Goal: Task Accomplishment & Management: Manage account settings

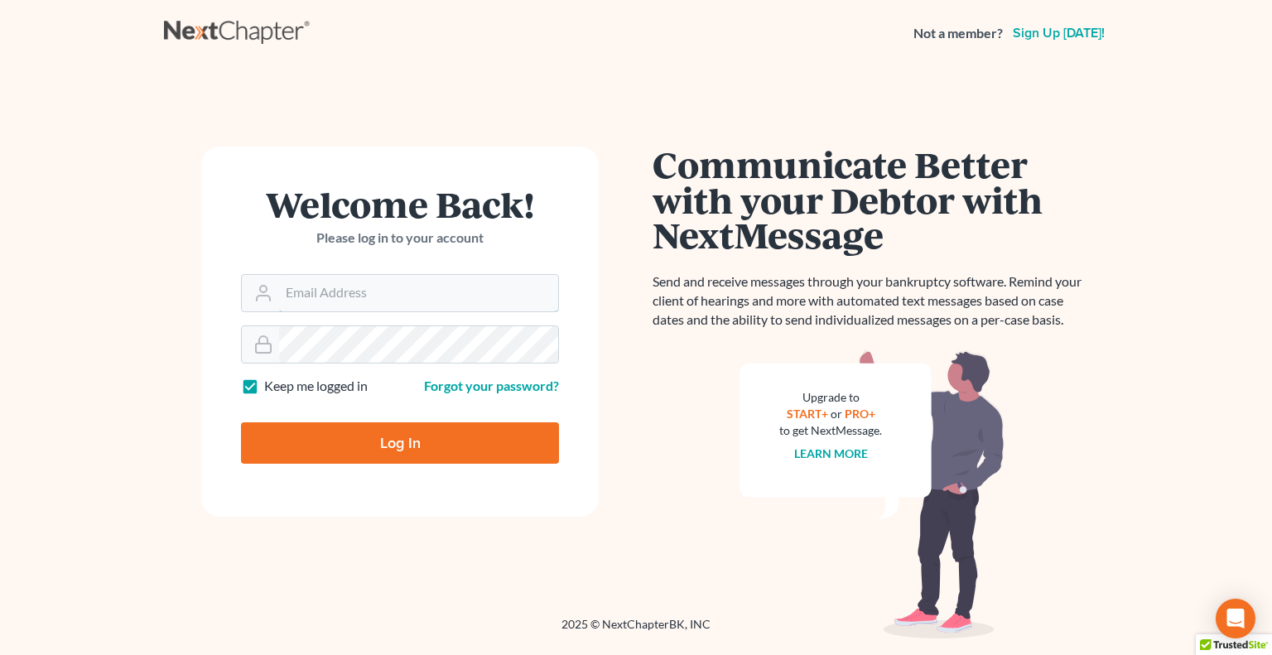
type input "[PERSON_NAME][EMAIL_ADDRESS][DOMAIN_NAME]"
click at [412, 443] on input "Log In" at bounding box center [400, 442] width 318 height 41
type input "Thinking..."
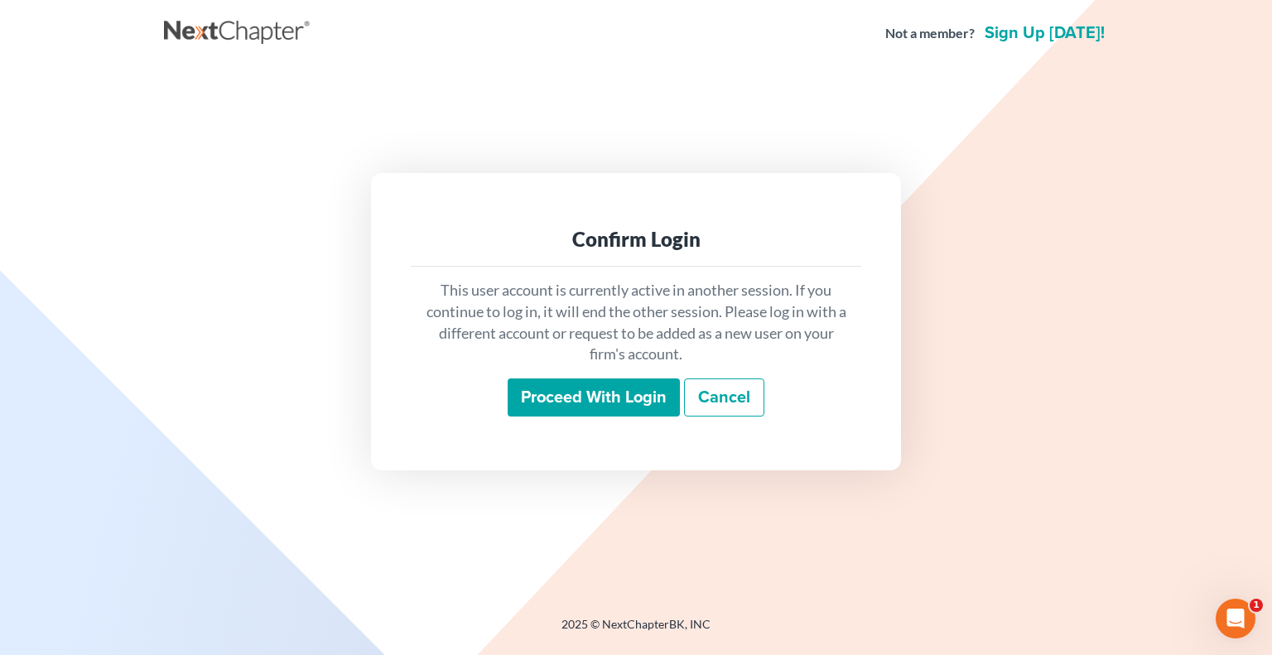
click at [585, 393] on input "Proceed with login" at bounding box center [594, 397] width 172 height 38
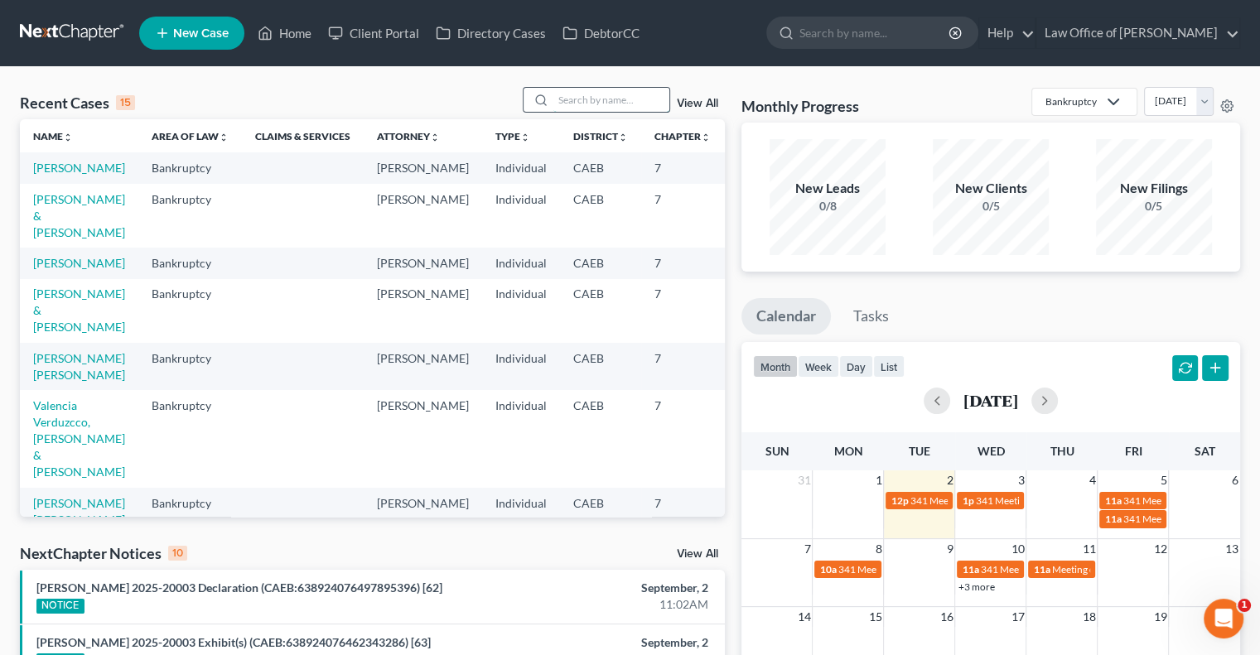
click at [583, 108] on input "search" at bounding box center [611, 100] width 116 height 24
type input "cariss"
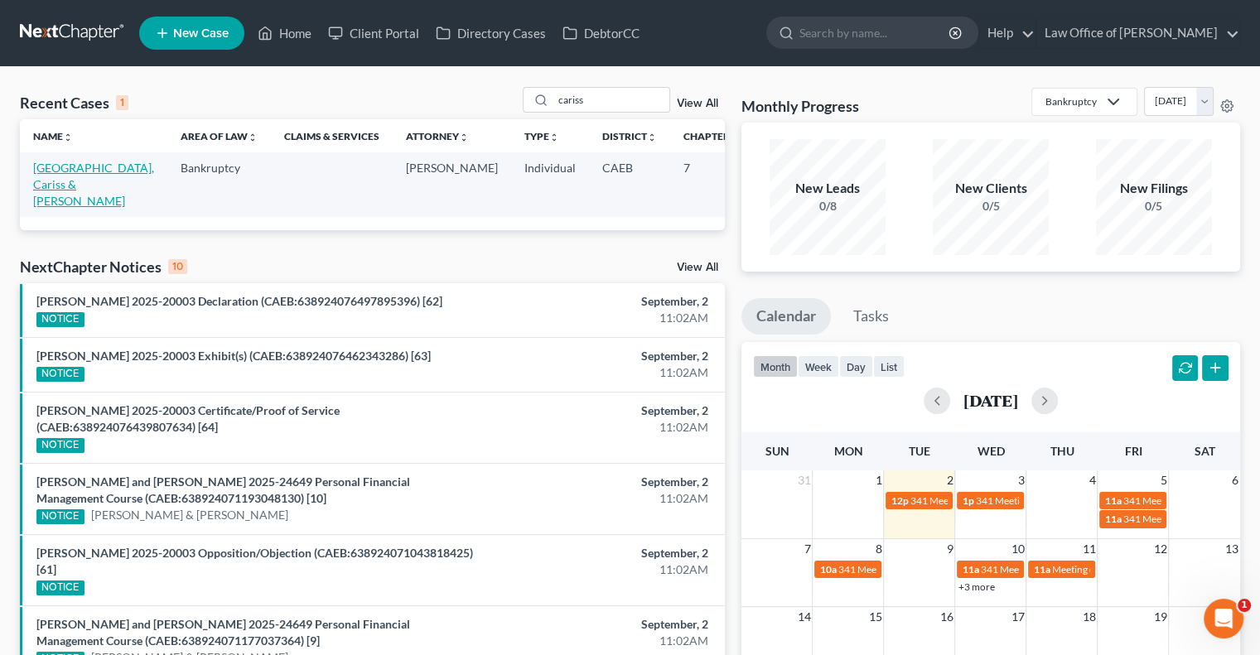
click at [56, 187] on link "[GEOGRAPHIC_DATA], Cariss & [PERSON_NAME]" at bounding box center [93, 184] width 121 height 47
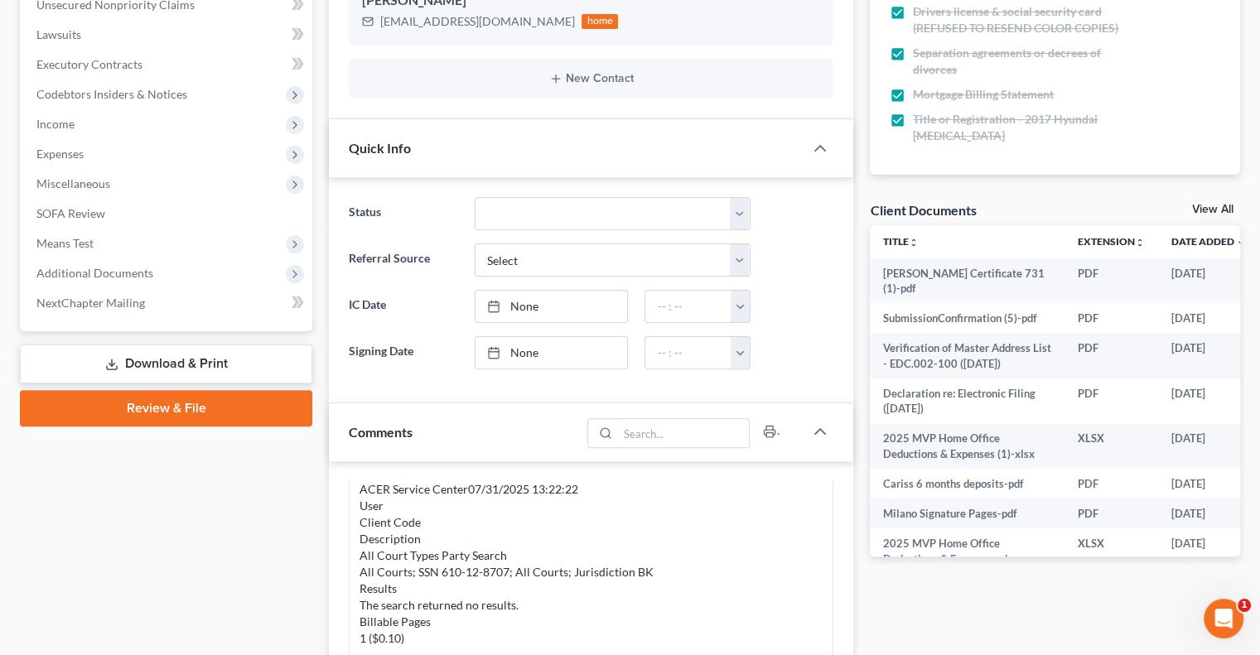
scroll to position [421, 0]
click at [1210, 205] on link "View All" at bounding box center [1212, 210] width 41 height 12
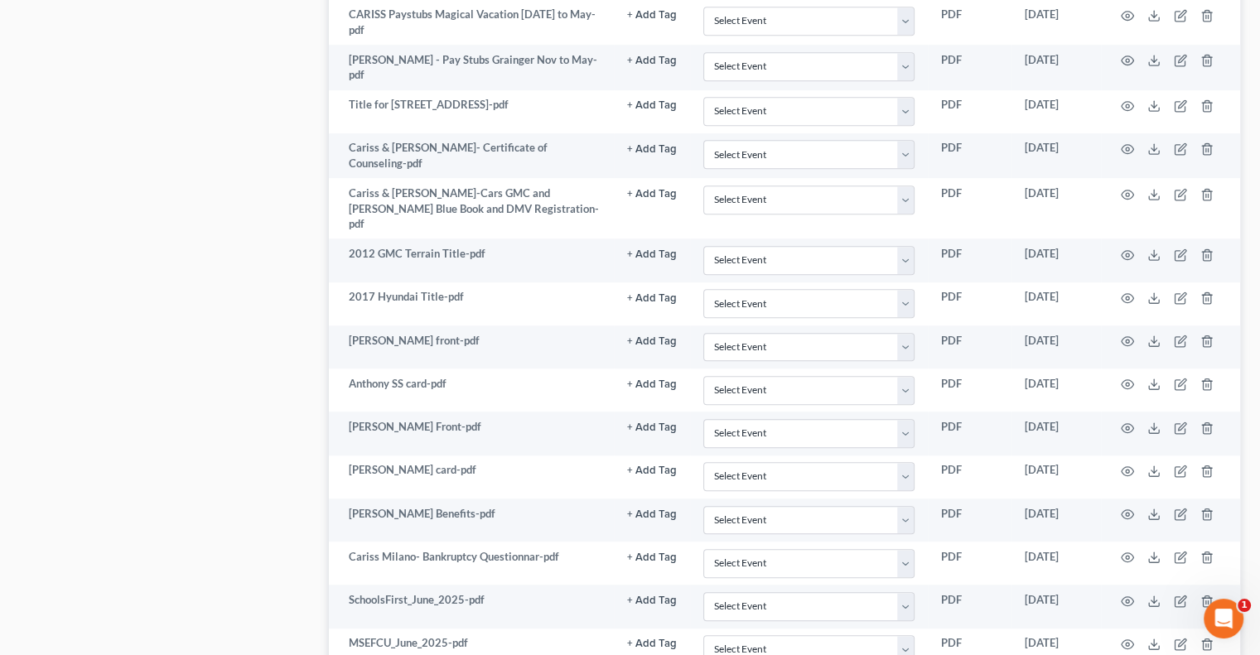
scroll to position [1023, 0]
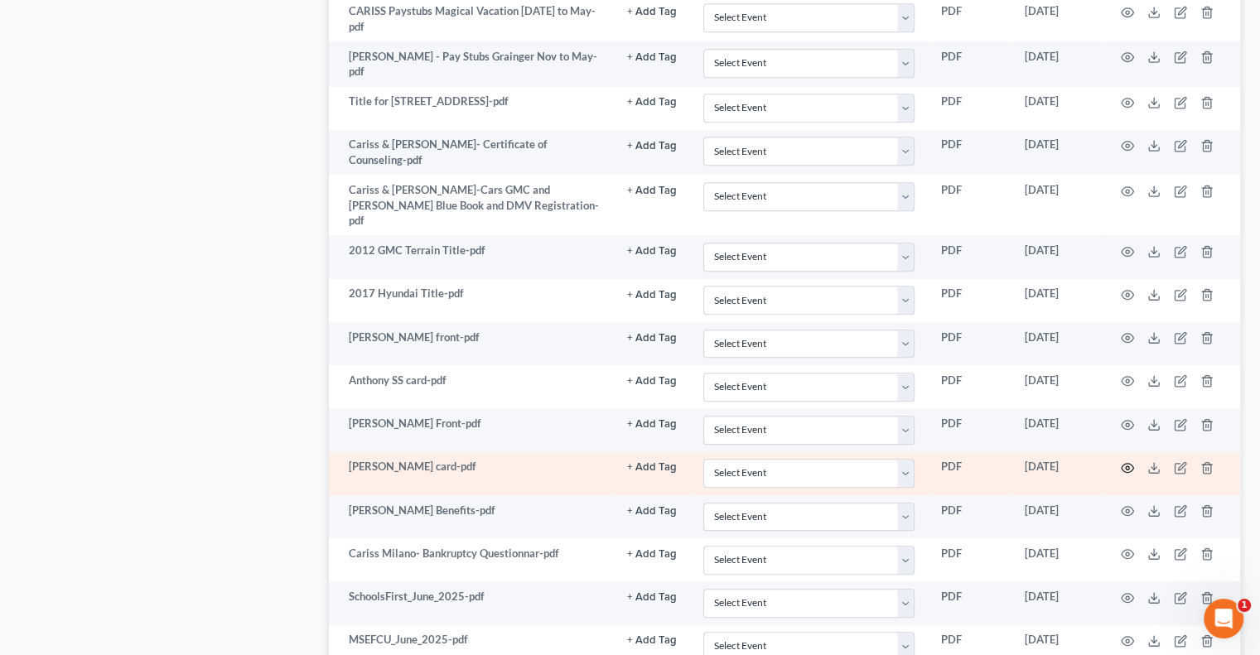
click at [1125, 466] on circle "button" at bounding box center [1126, 467] width 3 height 3
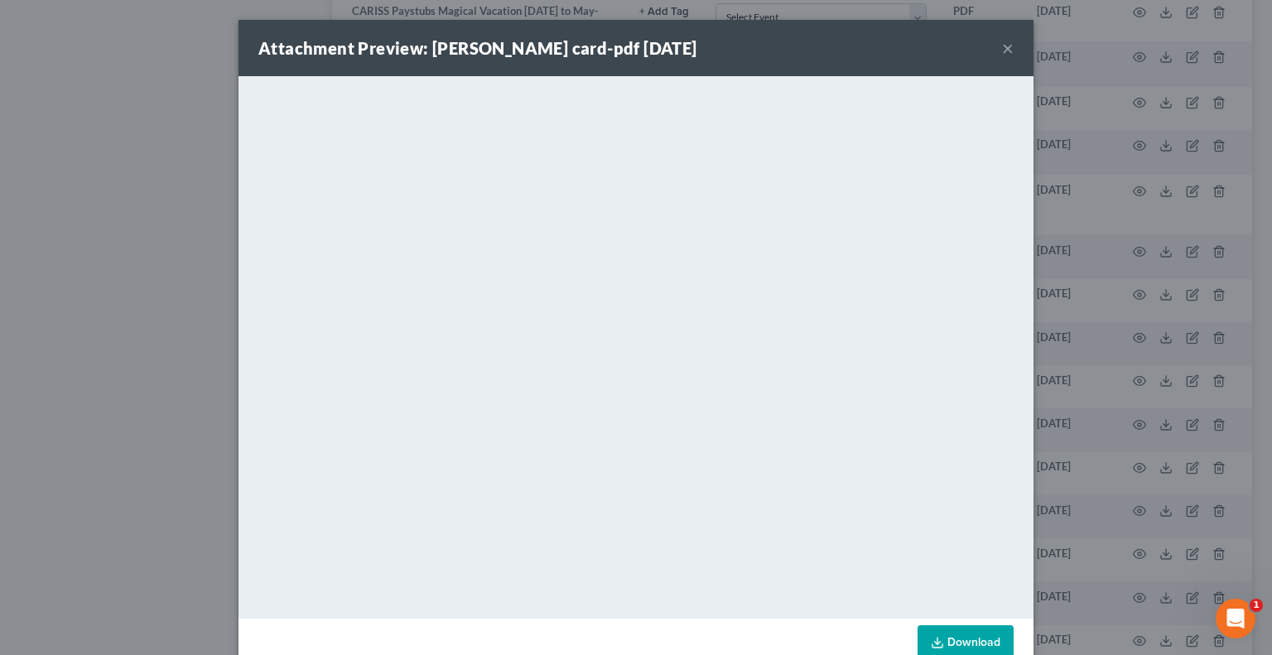
click at [1002, 51] on button "×" at bounding box center [1008, 48] width 12 height 20
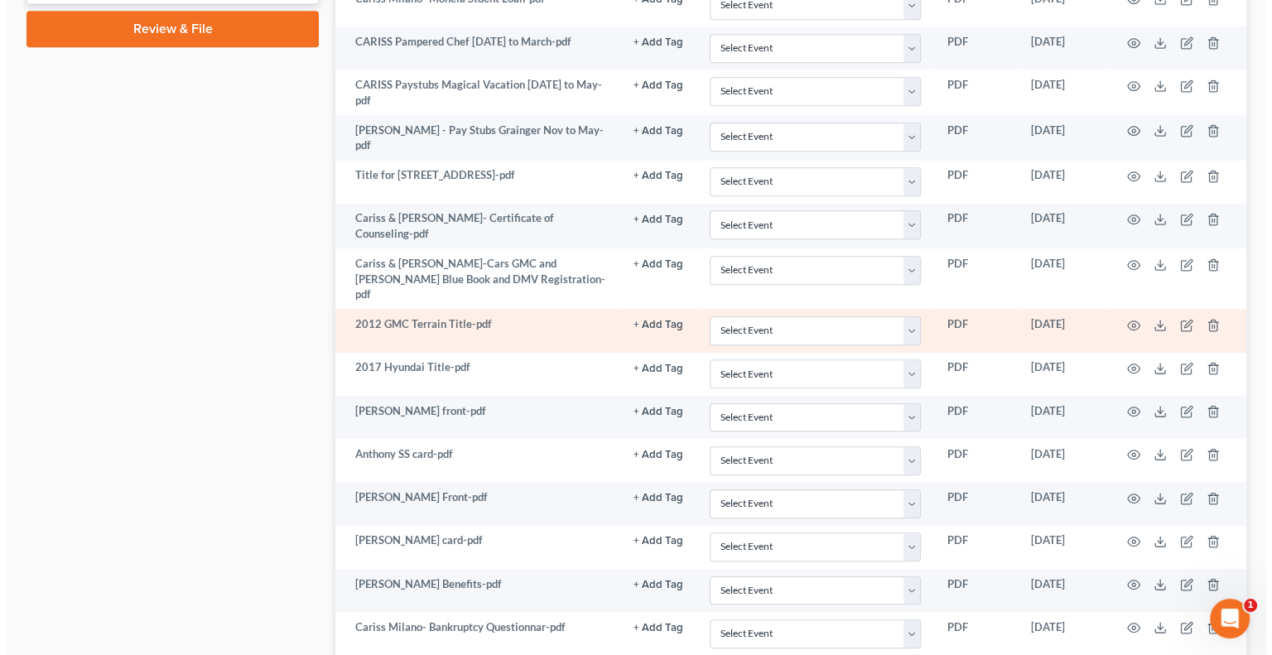
scroll to position [947, 0]
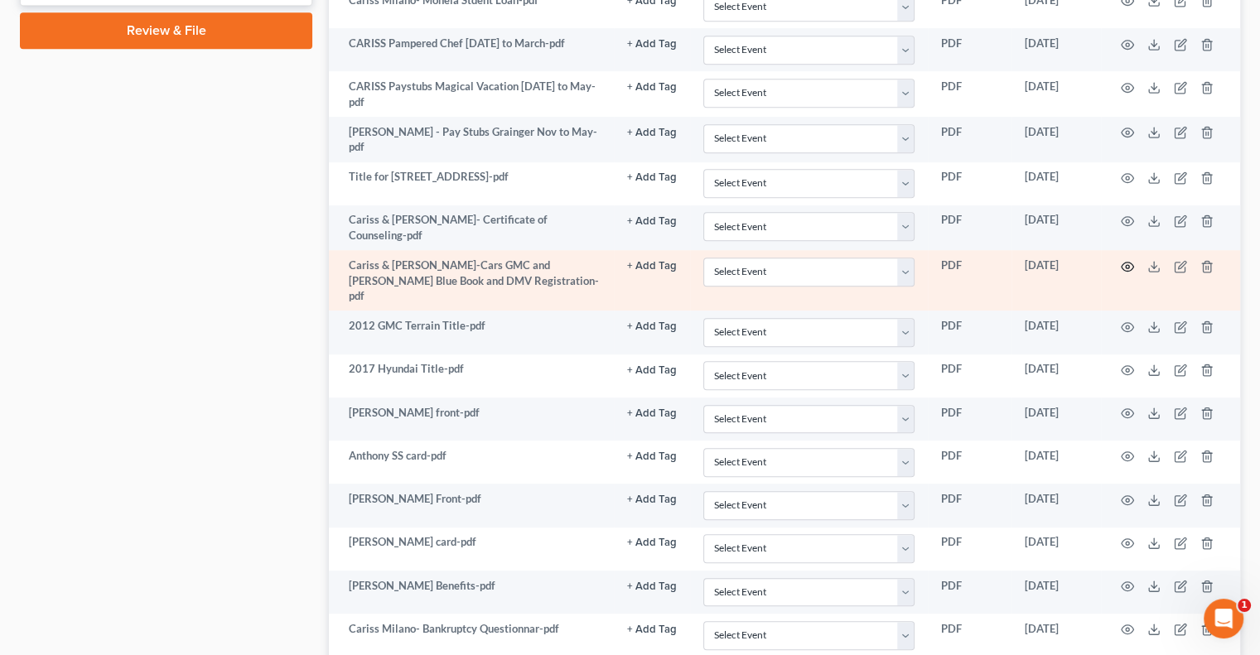
click at [1125, 260] on icon "button" at bounding box center [1126, 266] width 13 height 13
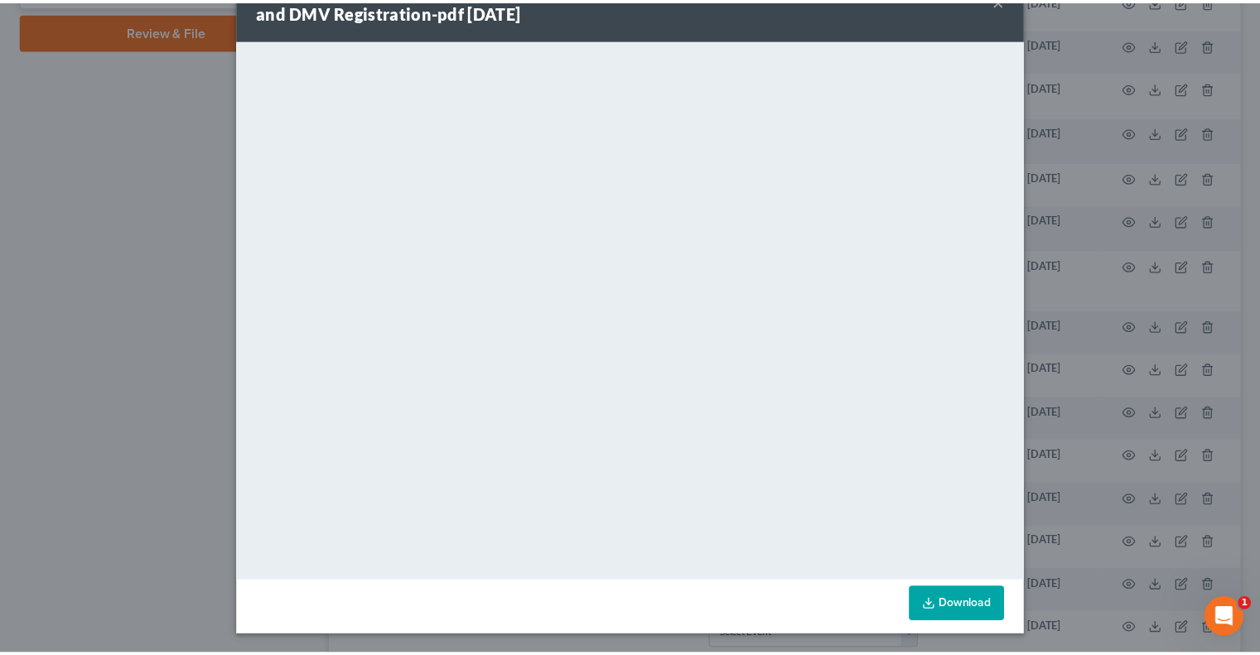
scroll to position [0, 0]
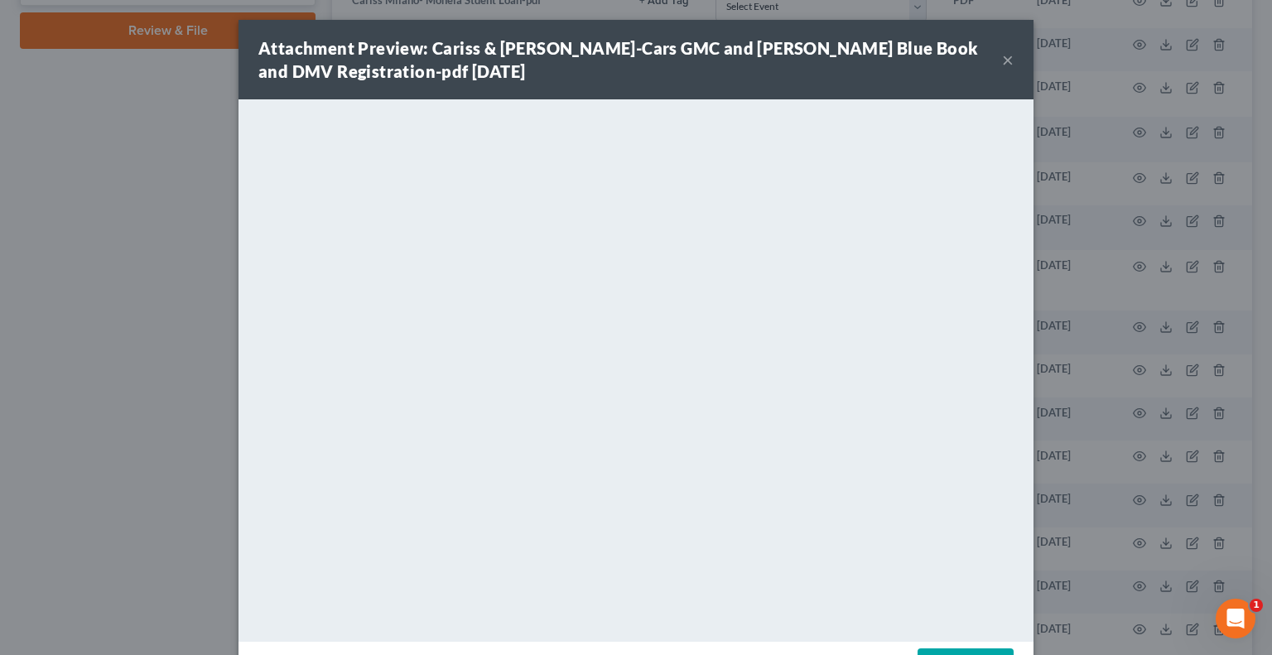
click at [1002, 56] on button "×" at bounding box center [1008, 60] width 12 height 20
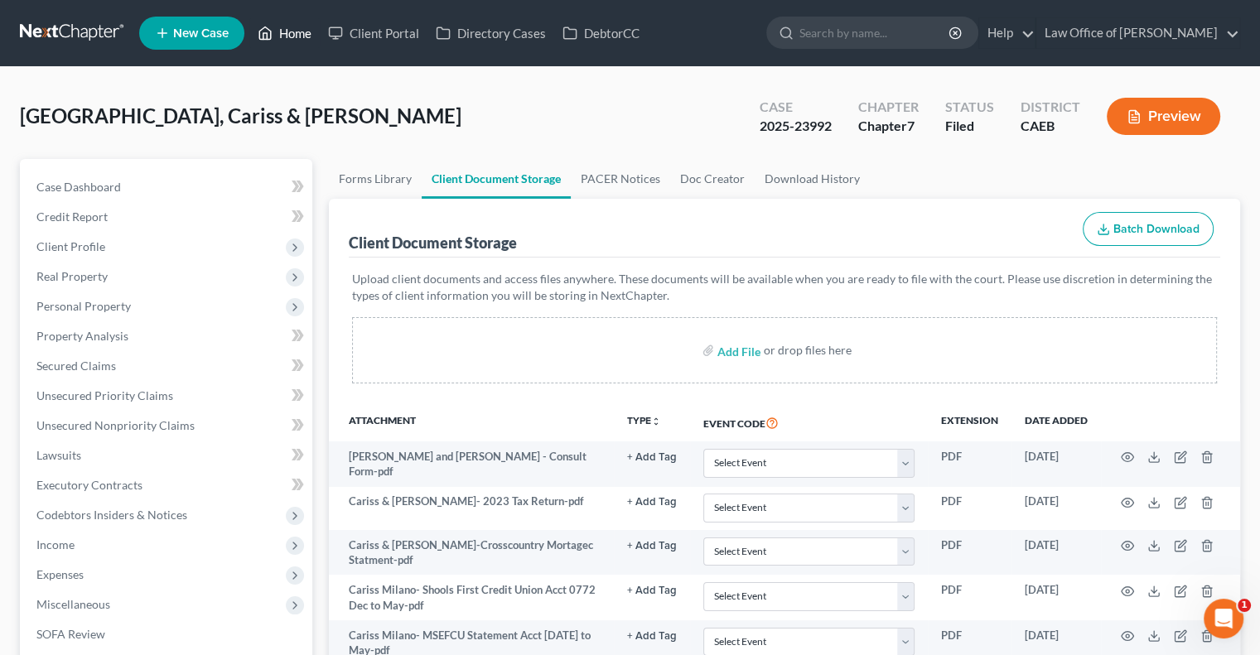
click at [282, 29] on link "Home" at bounding box center [284, 33] width 70 height 30
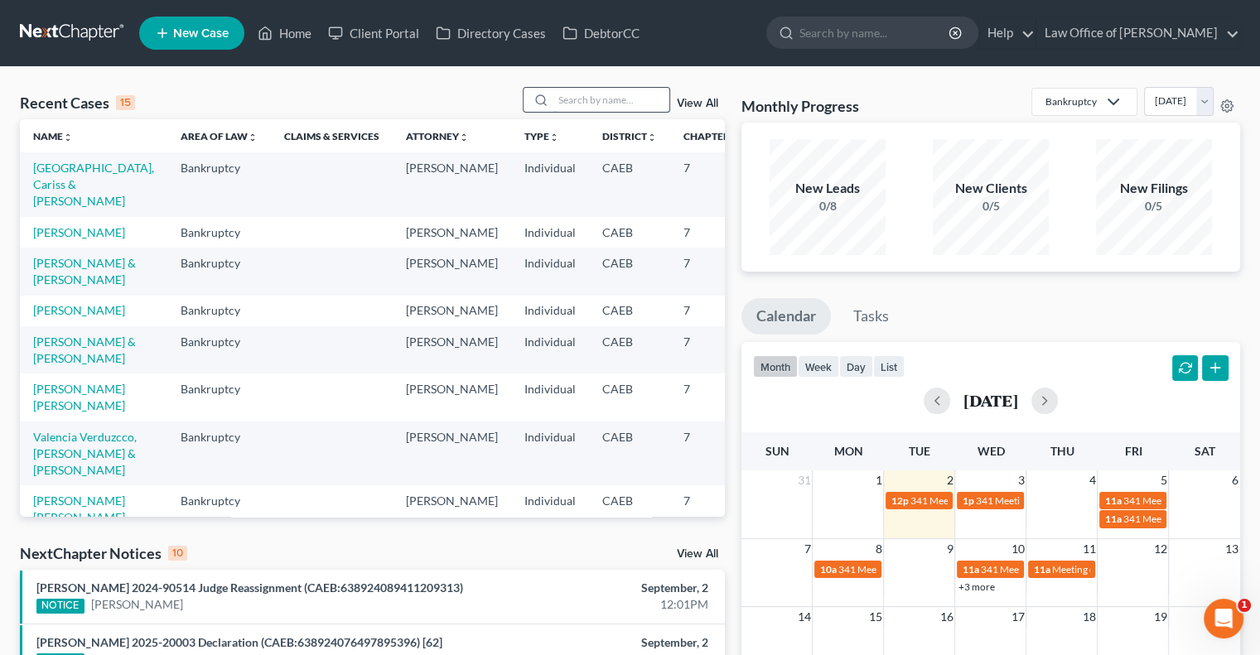
click at [566, 99] on input "search" at bounding box center [611, 100] width 116 height 24
type input "raya"
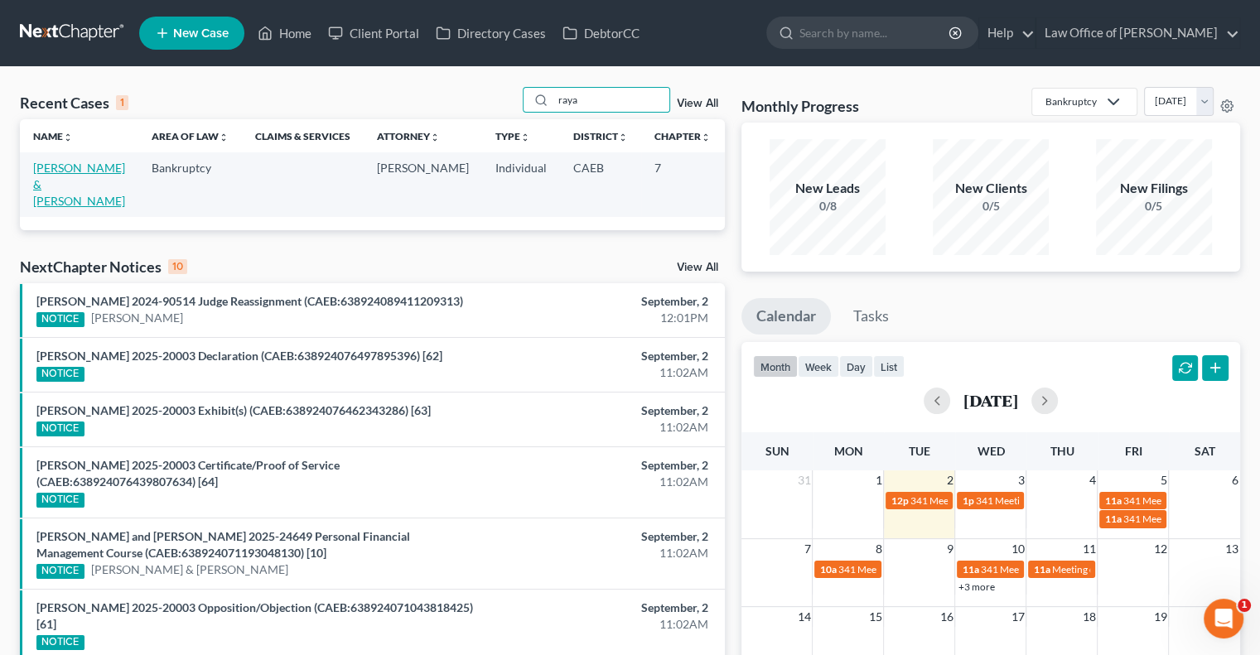
click at [43, 181] on link "[PERSON_NAME] & [PERSON_NAME]" at bounding box center [79, 184] width 92 height 47
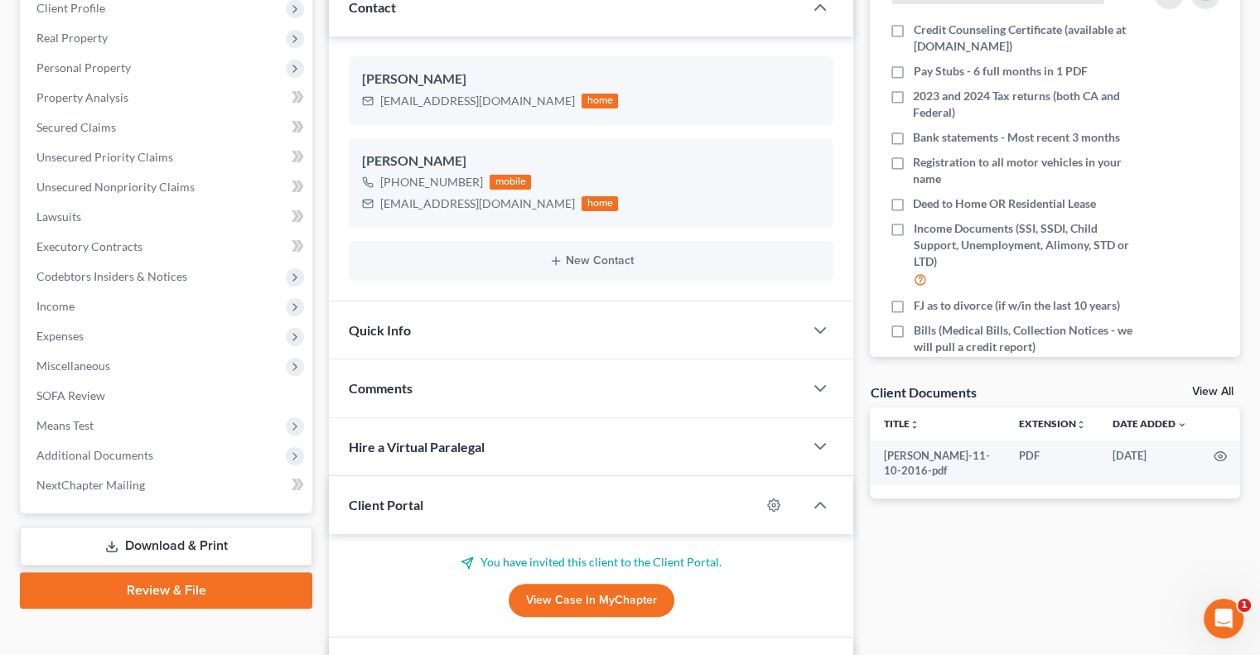
scroll to position [238, 0]
click at [673, 321] on div "Quick Info" at bounding box center [566, 330] width 475 height 57
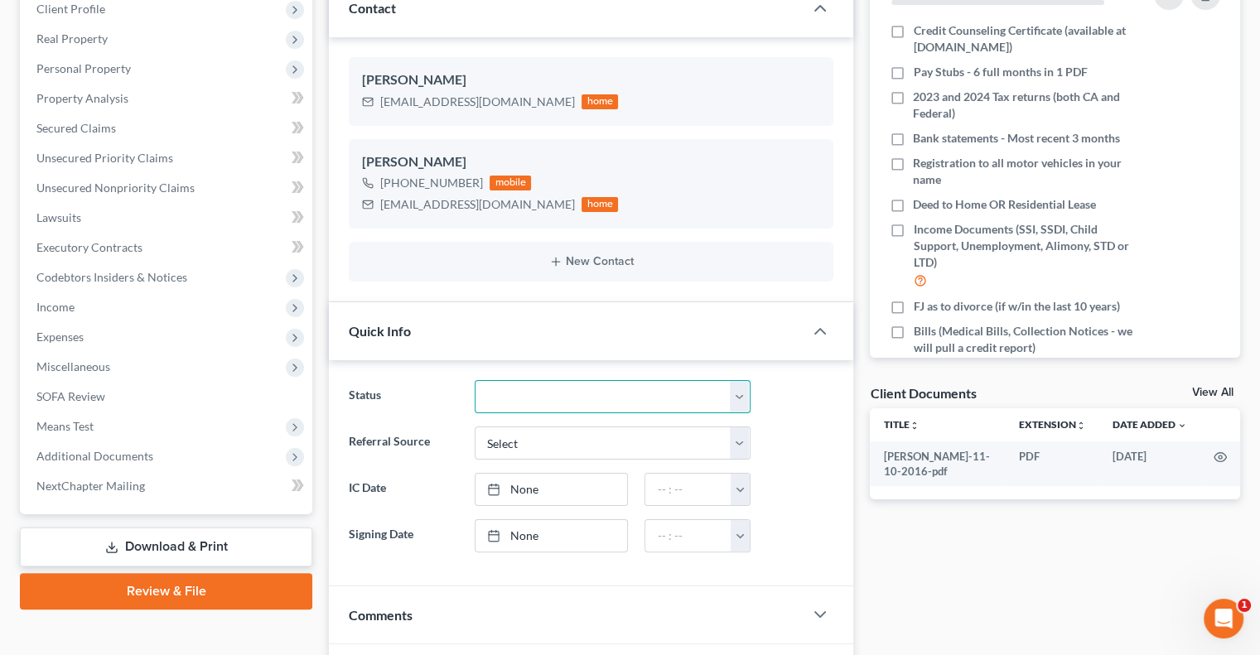
click at [744, 391] on select "Discharged Discharged & Reported Discharge Litigation Dismissal Notice Dismisse…" at bounding box center [613, 396] width 276 height 33
select select "9"
click at [475, 380] on select "Discharged Discharged & Reported Discharge Litigation Dismissal Notice Dismisse…" at bounding box center [613, 396] width 276 height 33
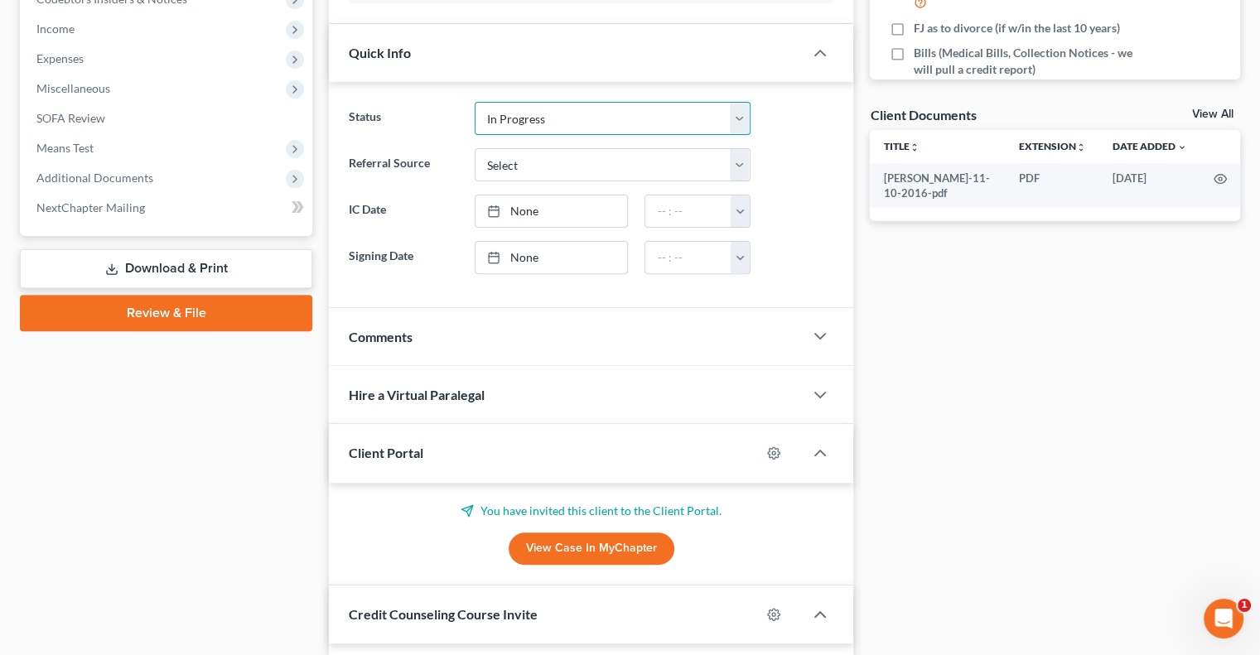
scroll to position [513, 0]
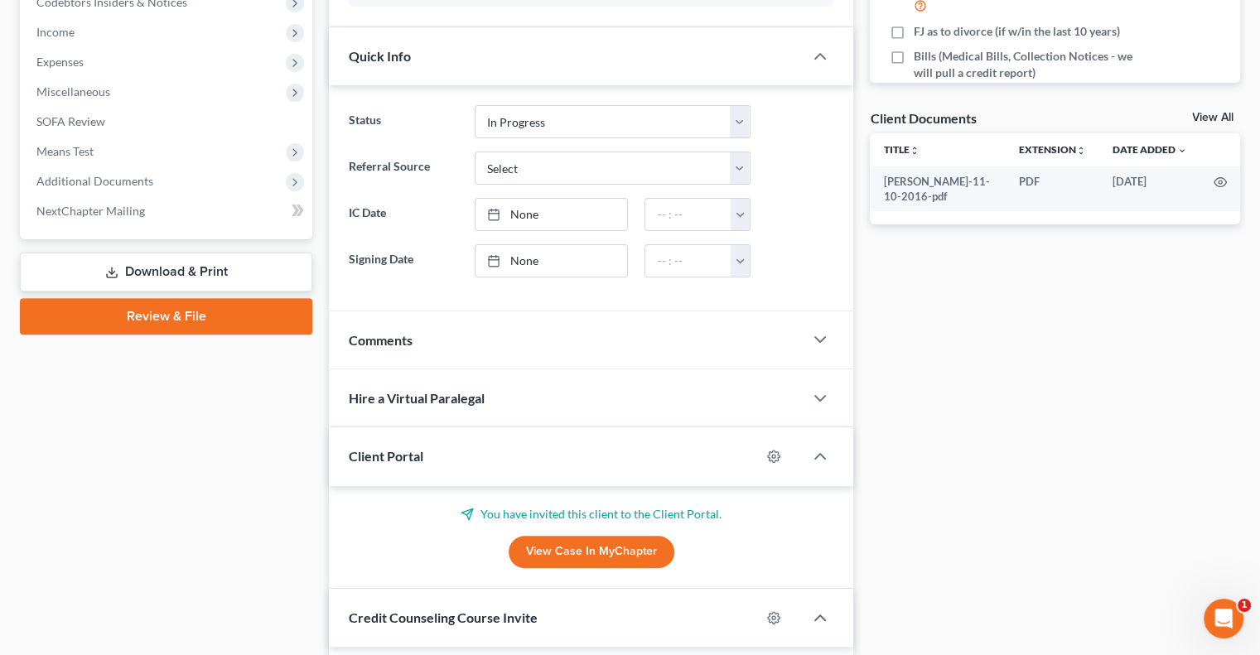
click at [512, 330] on div "Comments" at bounding box center [566, 339] width 475 height 57
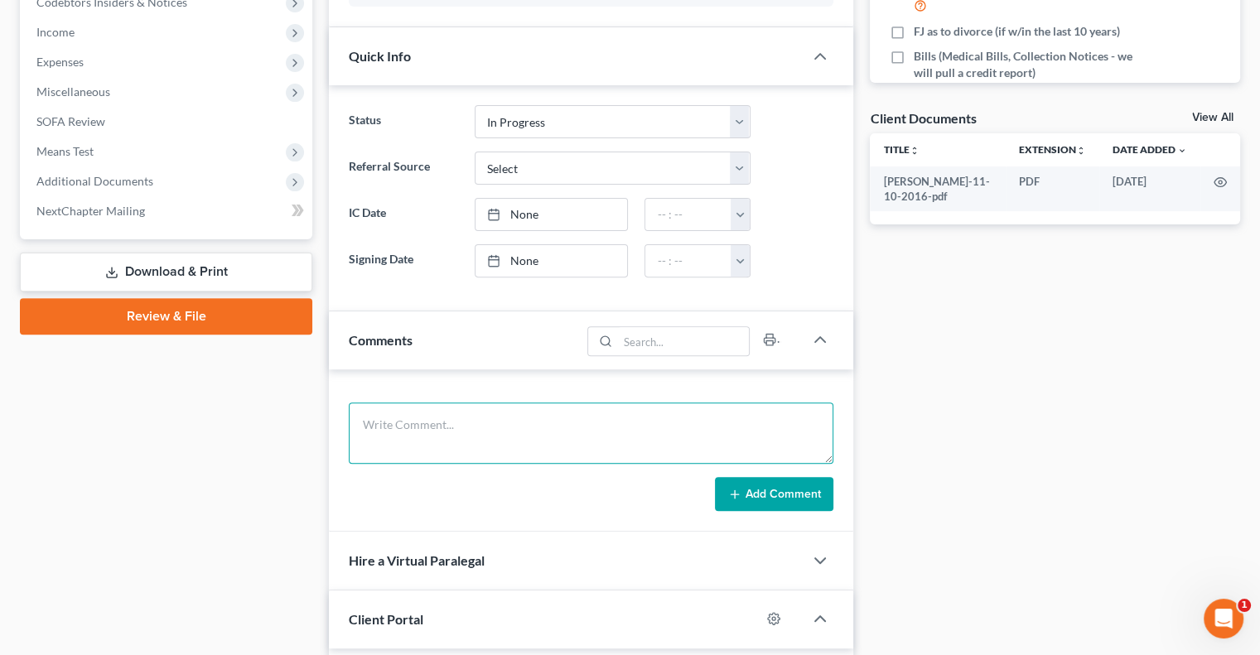
click at [464, 443] on textarea at bounding box center [591, 432] width 484 height 61
type textarea "Assigned to inhouse paralegal AP."
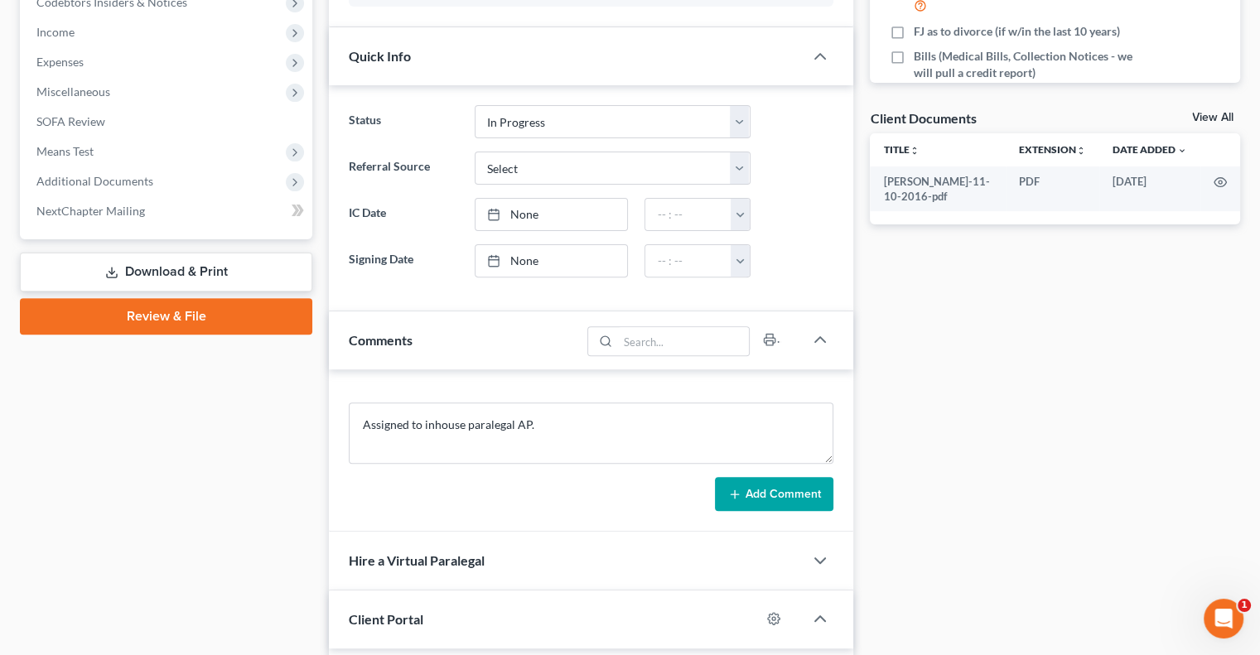
click at [720, 499] on button "Add Comment" at bounding box center [774, 494] width 118 height 35
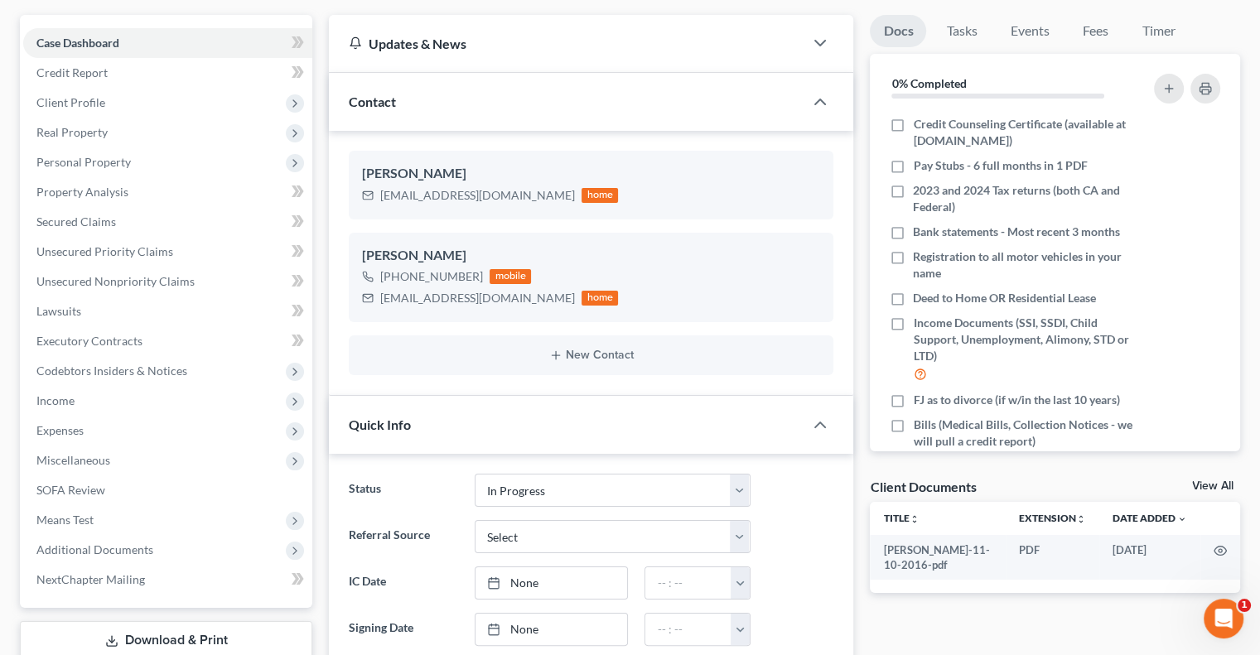
scroll to position [0, 0]
